Goal: Task Accomplishment & Management: Manage account settings

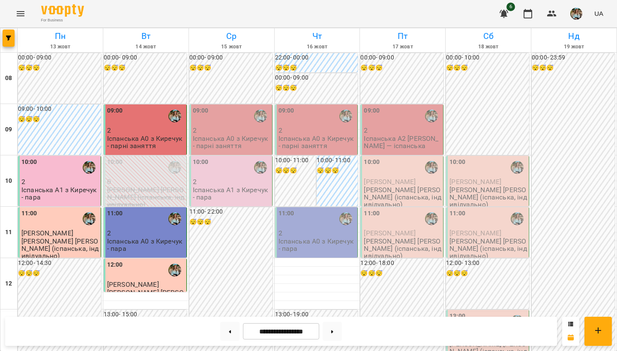
scroll to position [298, 0]
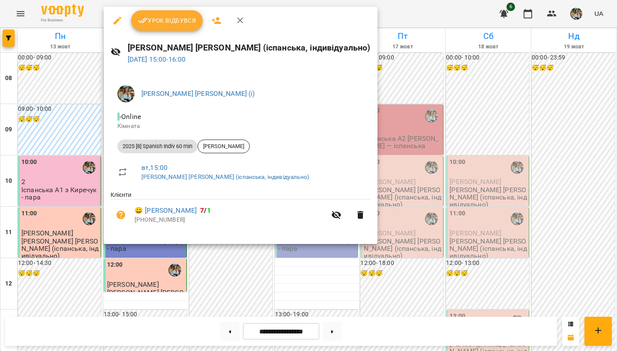
click at [190, 24] on span "Урок відбувся" at bounding box center [167, 20] width 58 height 10
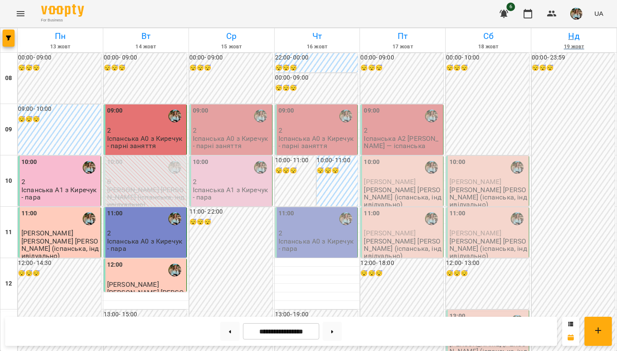
scroll to position [108, 0]
click at [578, 15] on img "button" at bounding box center [576, 14] width 12 height 12
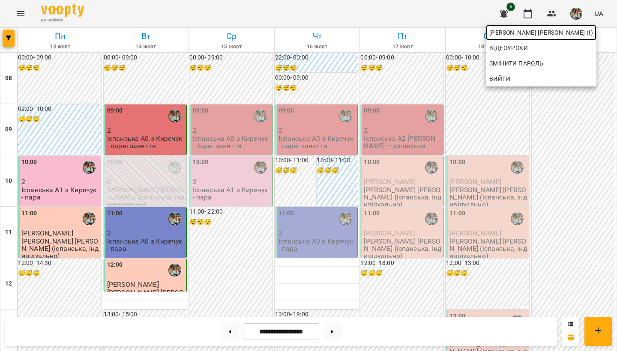
click at [572, 33] on span "[PERSON_NAME] [PERSON_NAME] (і)" at bounding box center [541, 32] width 104 height 10
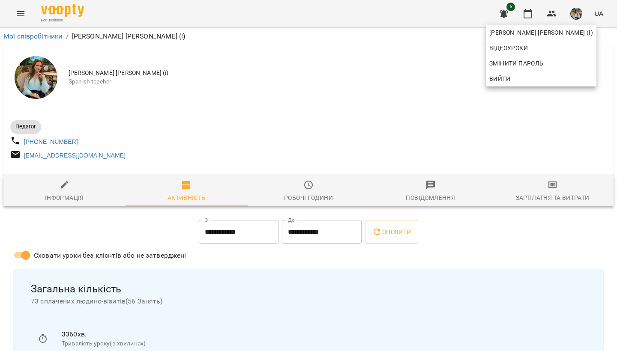
click at [371, 132] on div at bounding box center [308, 175] width 617 height 351
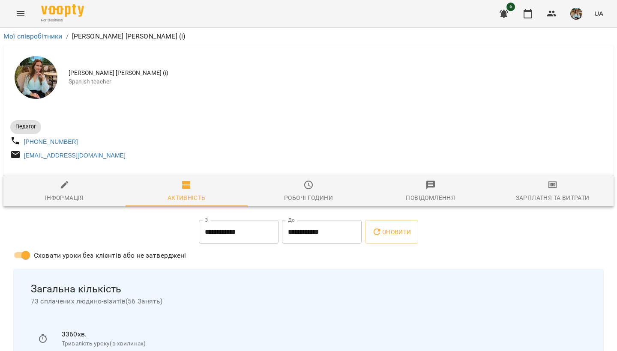
click at [574, 8] on img "button" at bounding box center [576, 14] width 12 height 12
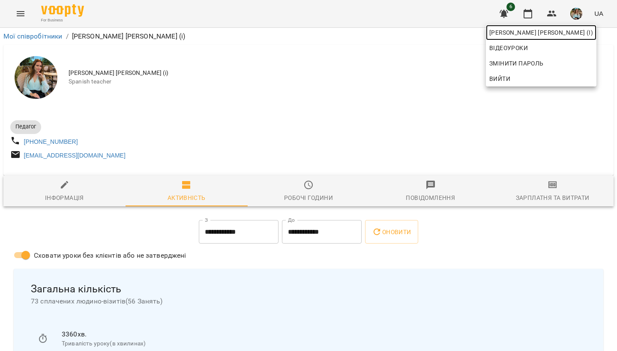
click at [554, 35] on span "[PERSON_NAME] [PERSON_NAME] (і)" at bounding box center [541, 32] width 104 height 10
